Goal: Find specific page/section: Find specific page/section

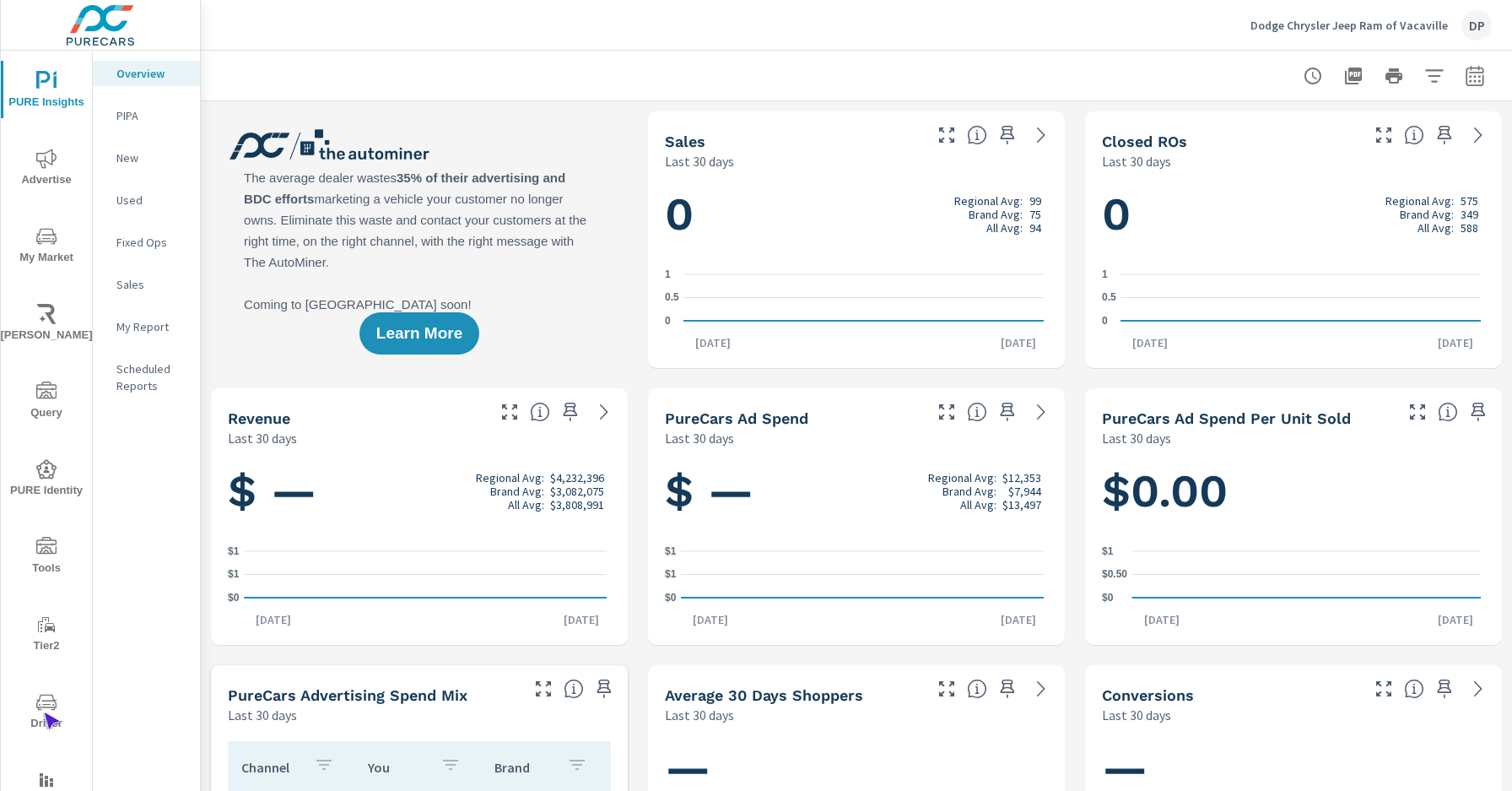
click at [43, 713] on span "Driver" at bounding box center [46, 713] width 81 height 42
